Goal: Information Seeking & Learning: Learn about a topic

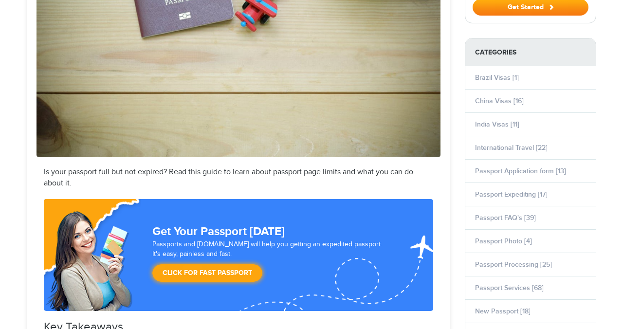
select select "**********"
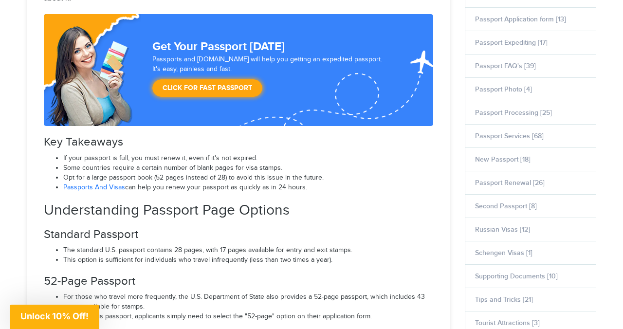
scroll to position [466, 0]
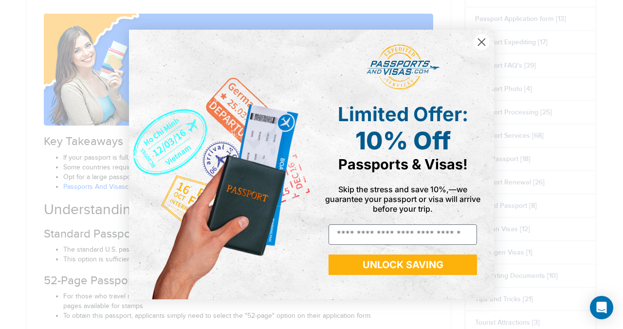
click at [483, 40] on circle "Close dialog" at bounding box center [482, 42] width 16 height 16
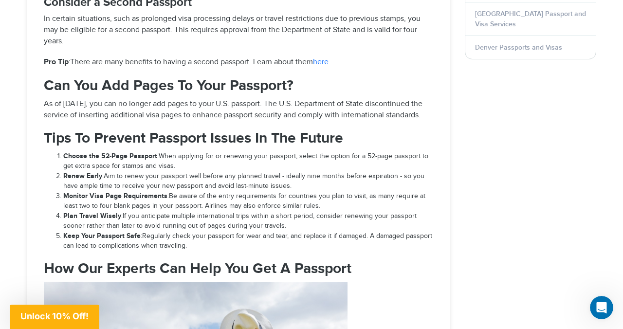
scroll to position [1378, 0]
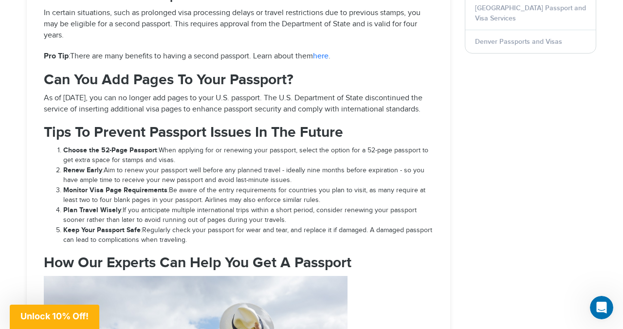
click at [325, 52] on link "here" at bounding box center [321, 56] width 16 height 9
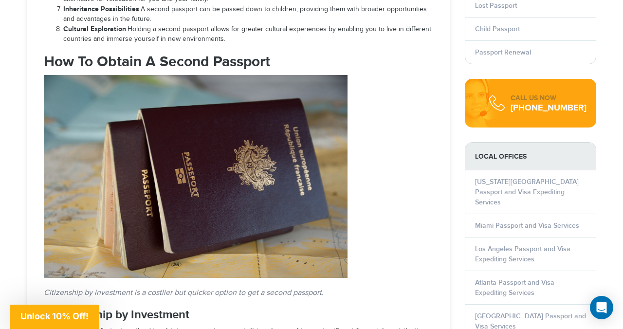
scroll to position [1071, 0]
